Goal: Find contact information: Find contact information

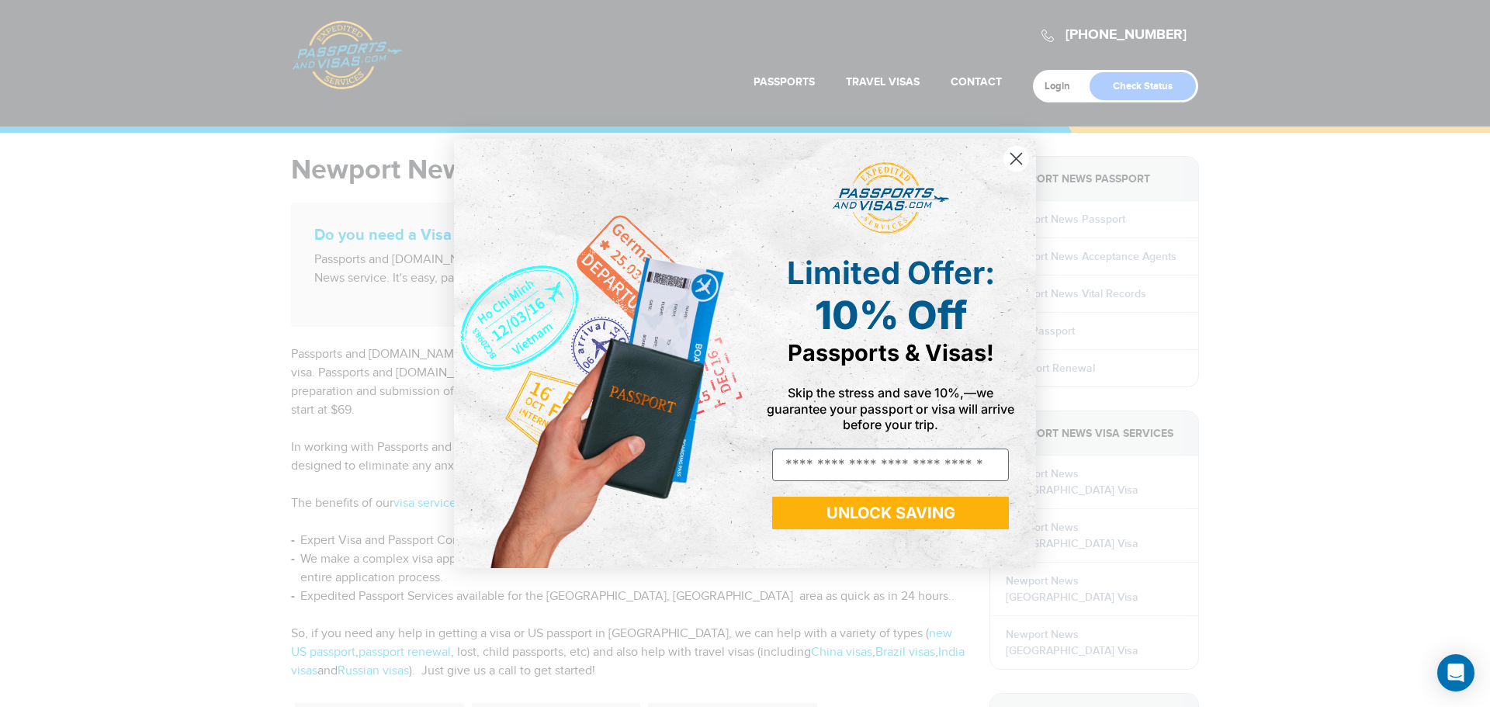
click at [1015, 161] on icon "Close dialog" at bounding box center [1016, 158] width 11 height 11
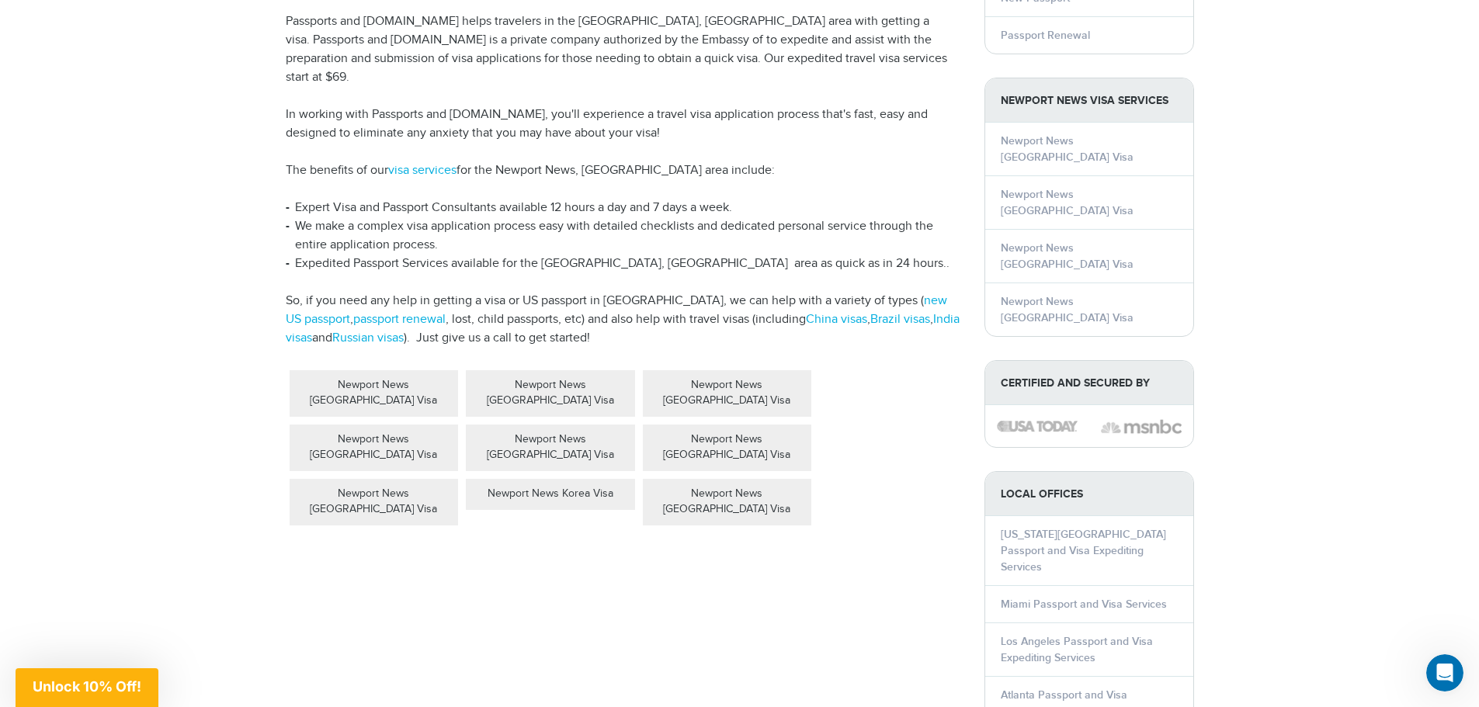
scroll to position [388, 0]
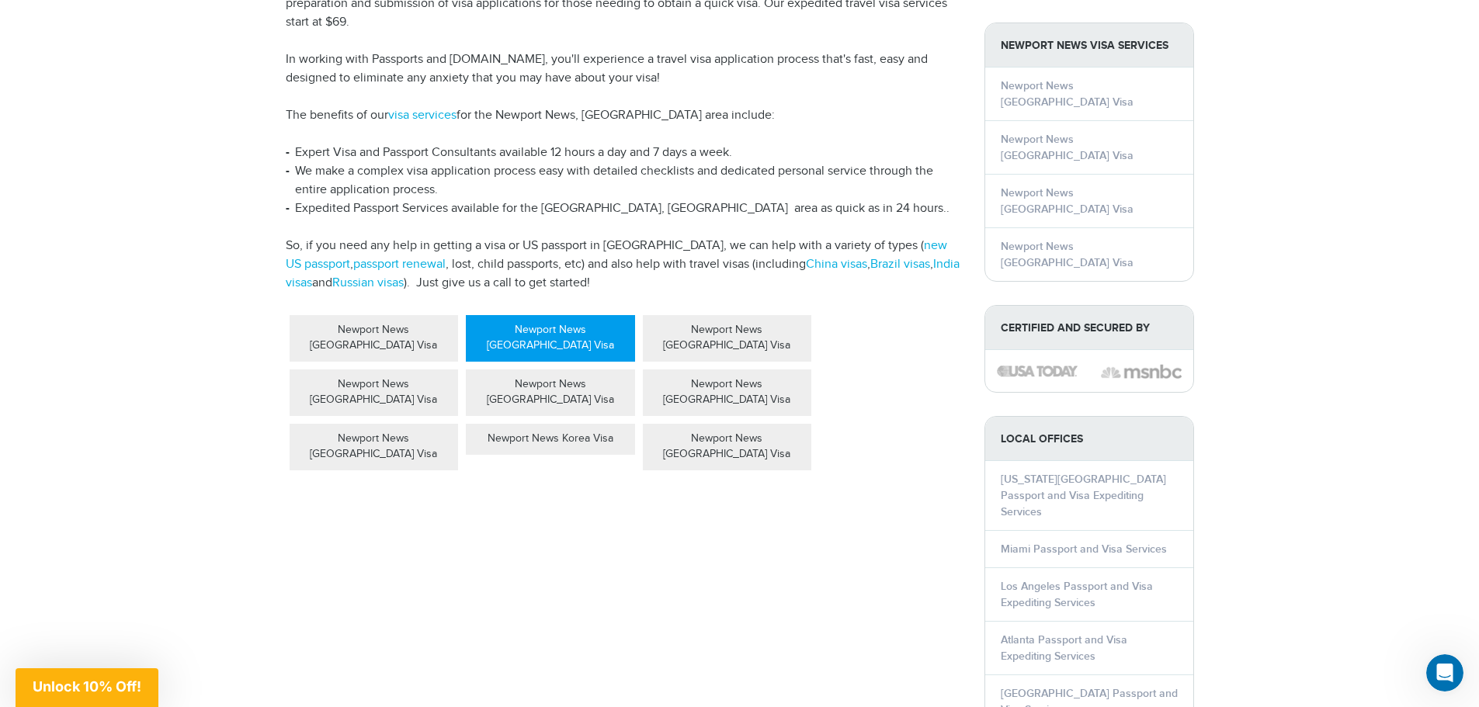
click at [591, 317] on div "Newport News [GEOGRAPHIC_DATA] Visa" at bounding box center [550, 338] width 169 height 47
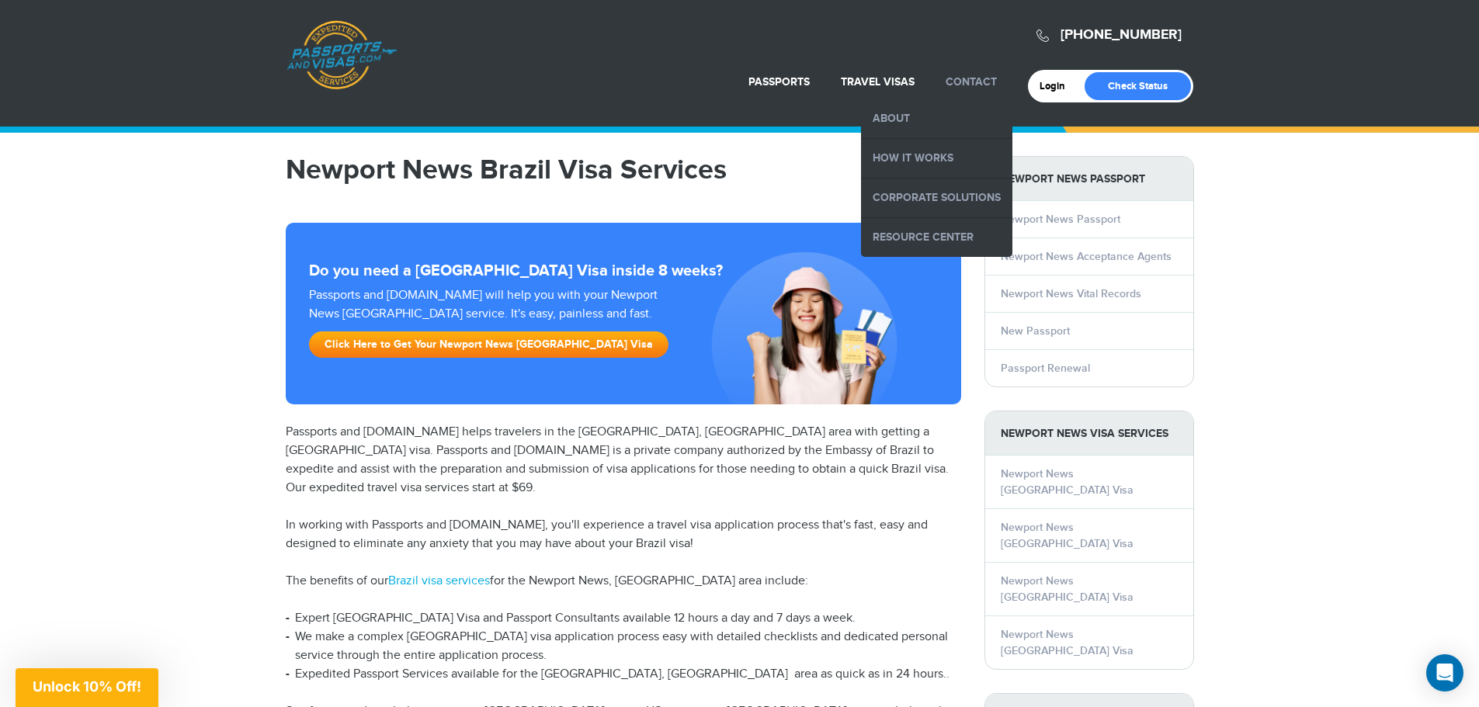
click at [973, 85] on link "Contact" at bounding box center [970, 81] width 51 height 13
